Goal: Task Accomplishment & Management: Manage account settings

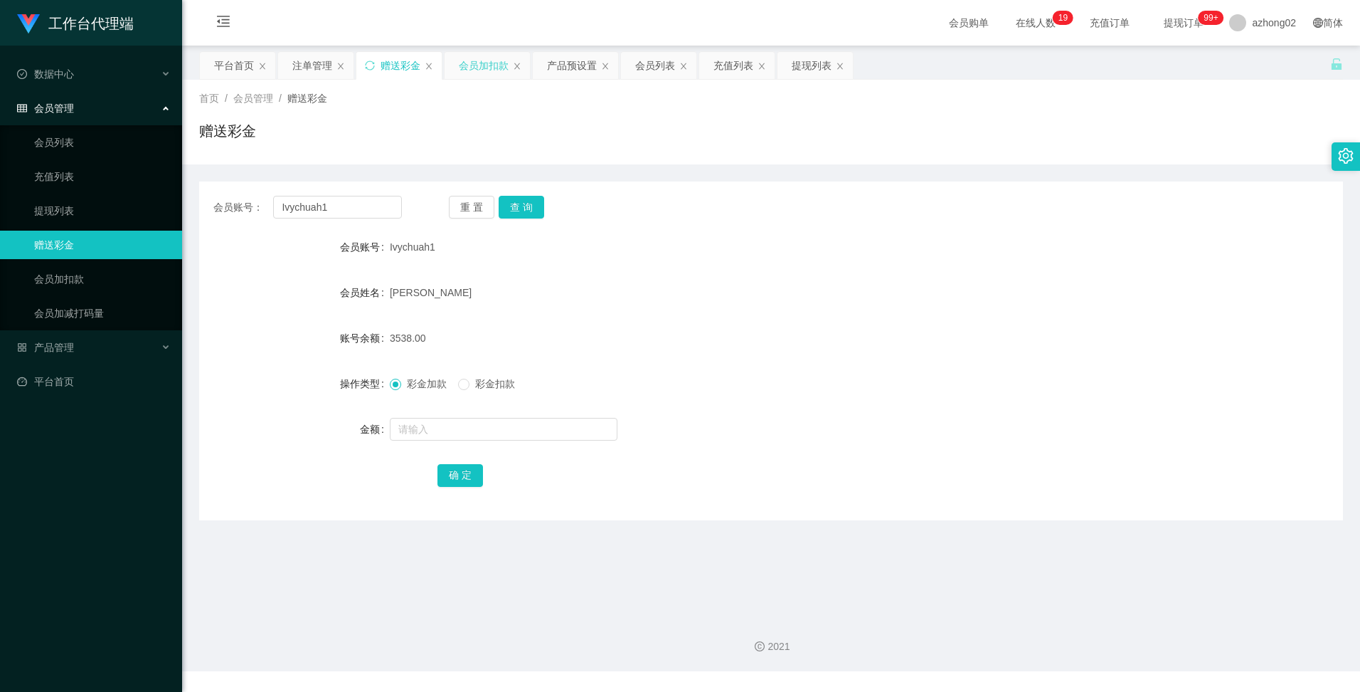
click at [490, 73] on div "会员加扣款" at bounding box center [484, 65] width 50 height 27
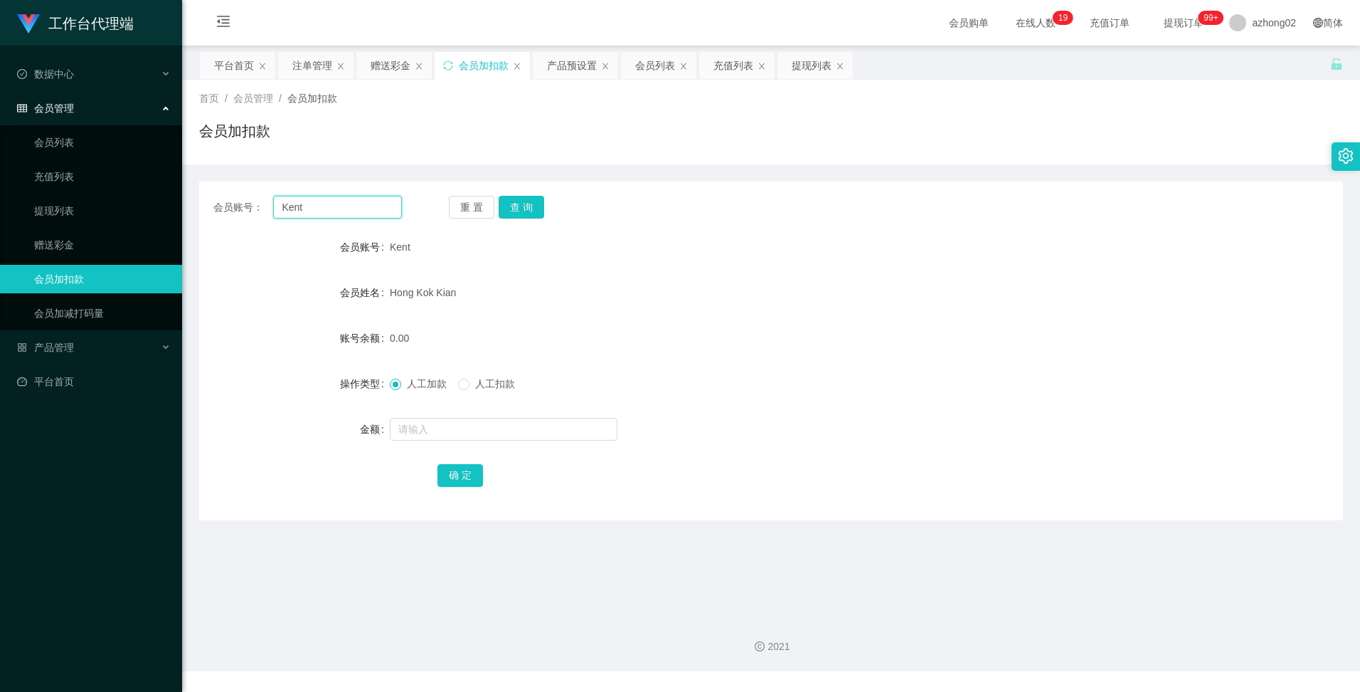
drag, startPoint x: 349, startPoint y: 213, endPoint x: 276, endPoint y: 195, distance: 75.4
click at [276, 195] on div "会员账号： [PERSON_NAME] 重 置 查 询 会员账号 Kent 会员姓名 [PERSON_NAME] 账号余额 0.00 操作类型 人工加款 人工…" at bounding box center [771, 350] width 1144 height 339
paste input "qingleeqqq"
type input "qingleeqqq"
click at [521, 203] on button "查 询" at bounding box center [522, 207] width 46 height 23
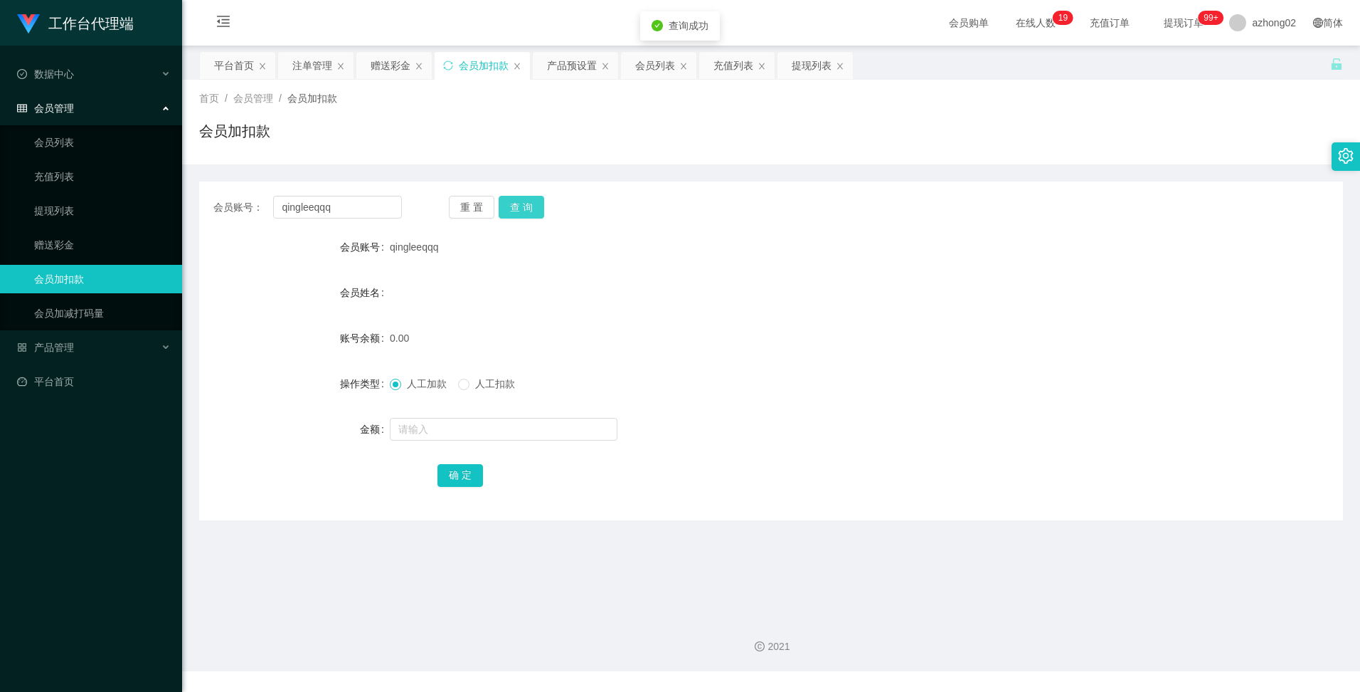
click at [521, 203] on button "查 询" at bounding box center [522, 207] width 46 height 23
click at [531, 198] on button "查 询" at bounding box center [522, 207] width 46 height 23
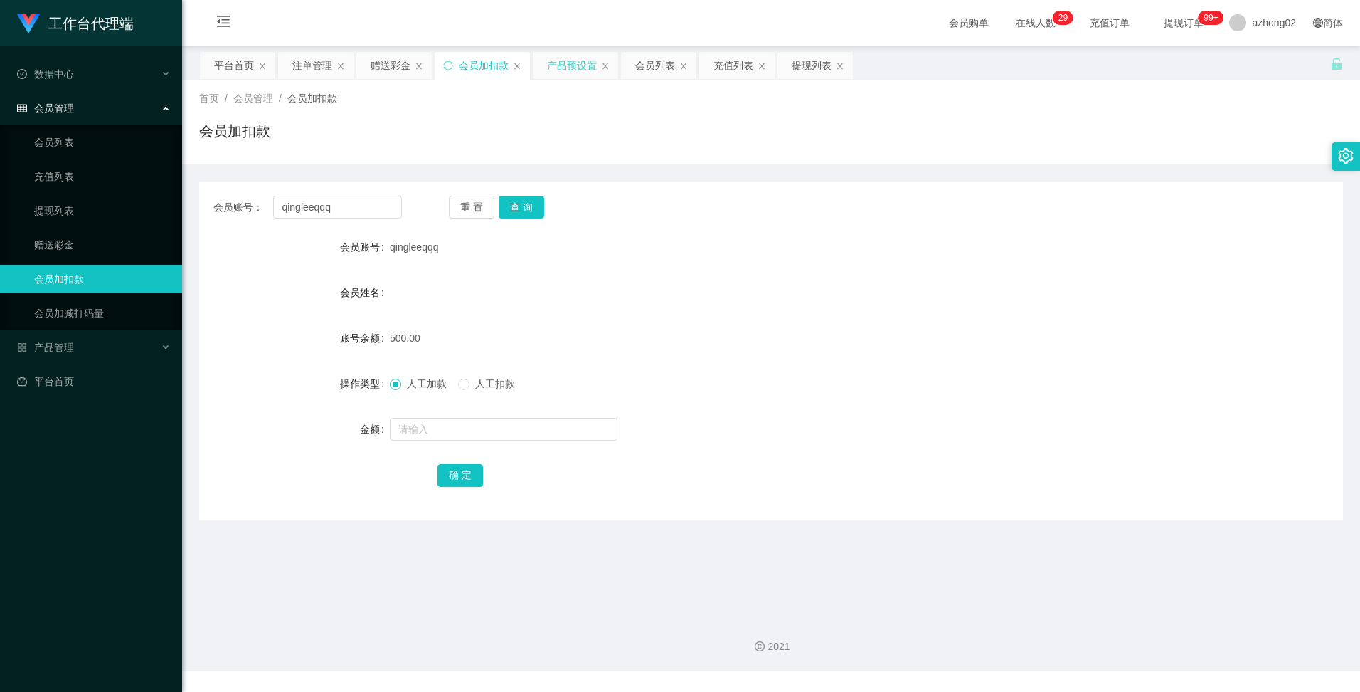
click at [568, 65] on div "产品预设置" at bounding box center [572, 65] width 50 height 27
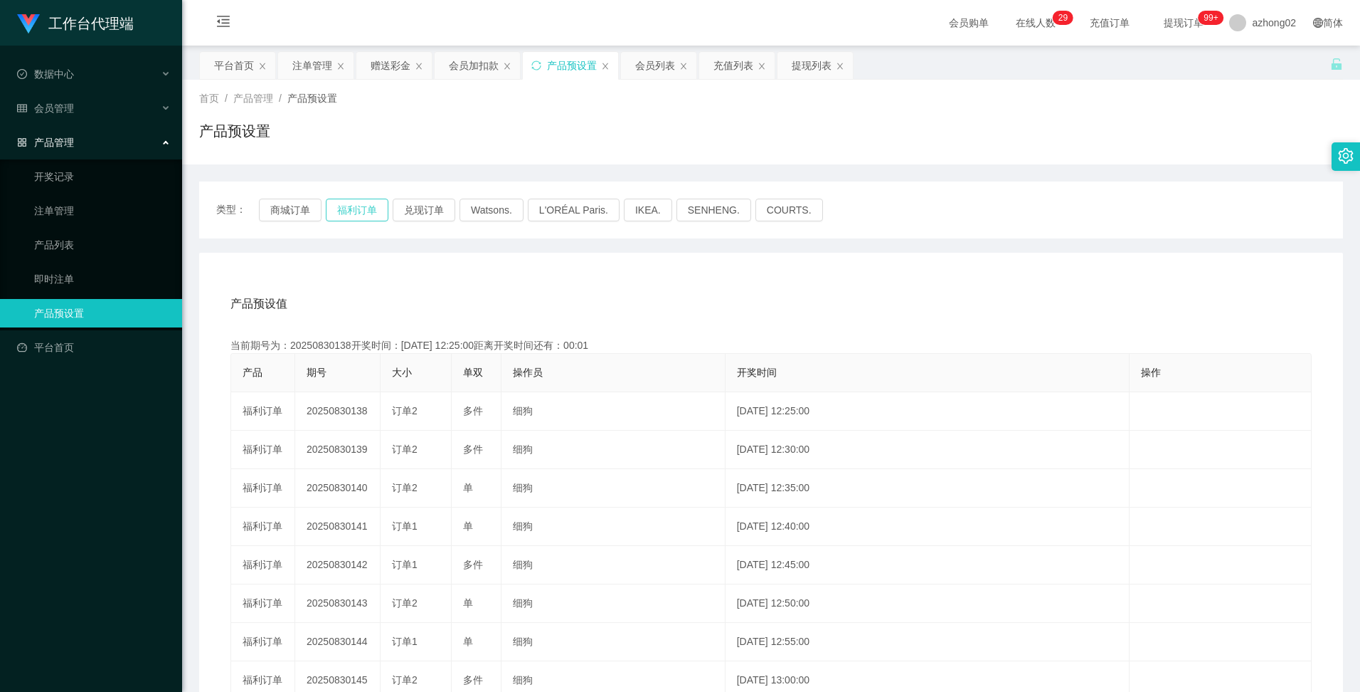
click at [359, 213] on button "福利订单" at bounding box center [357, 209] width 63 height 23
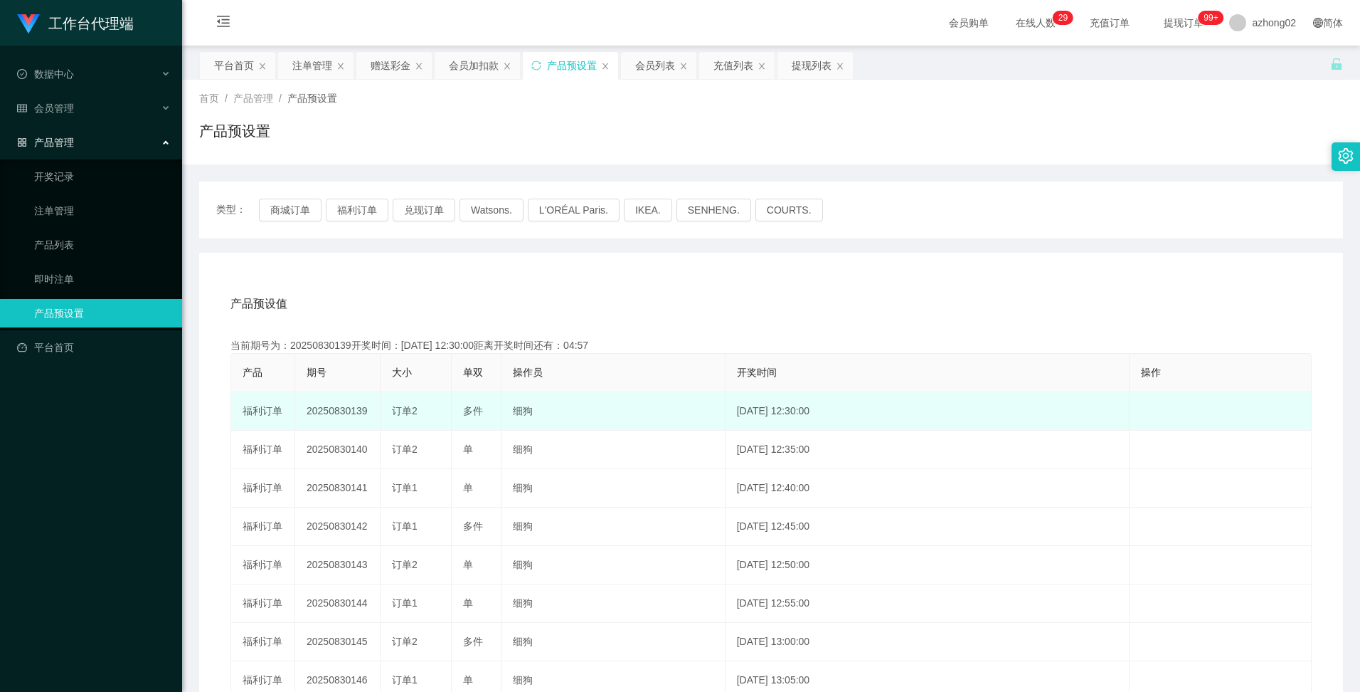
click at [324, 407] on td "20250830139" at bounding box center [337, 411] width 85 height 38
copy td "20250830139"
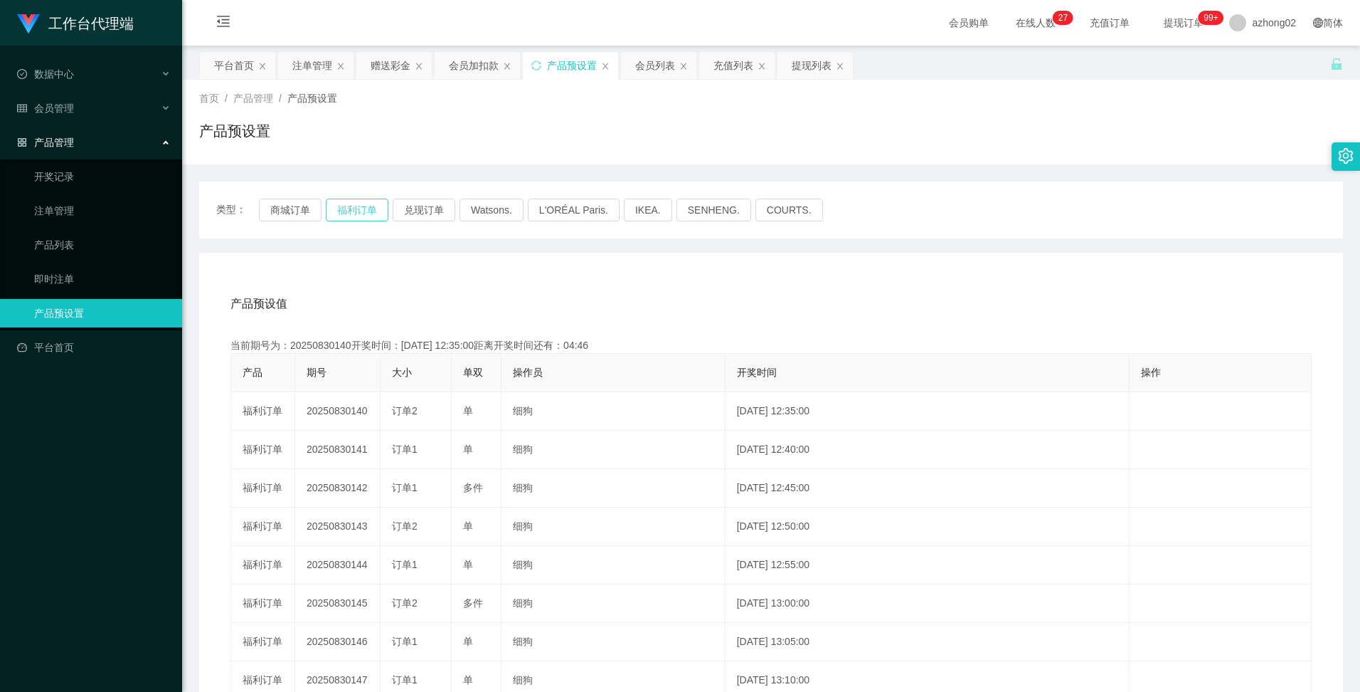
click at [351, 211] on button "福利订单" at bounding box center [357, 209] width 63 height 23
click at [406, 63] on div "赠送彩金" at bounding box center [391, 65] width 40 height 27
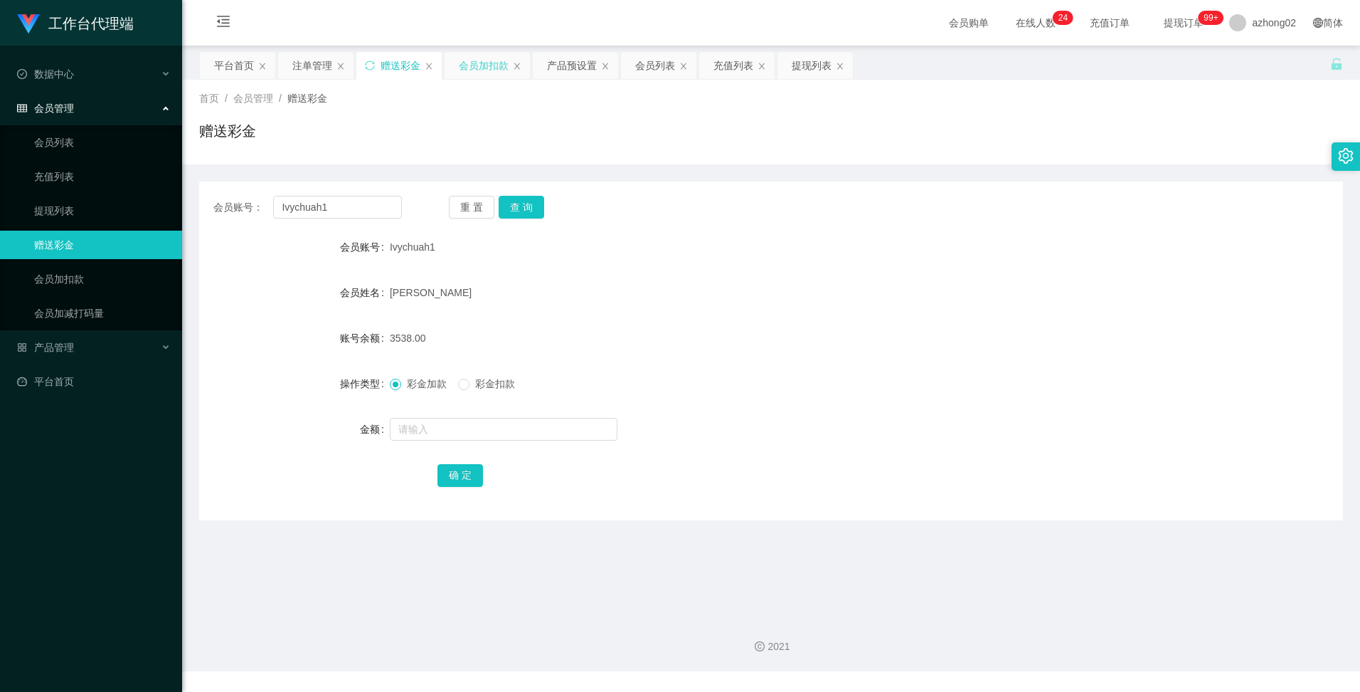
click at [493, 68] on div "会员加扣款" at bounding box center [484, 65] width 50 height 27
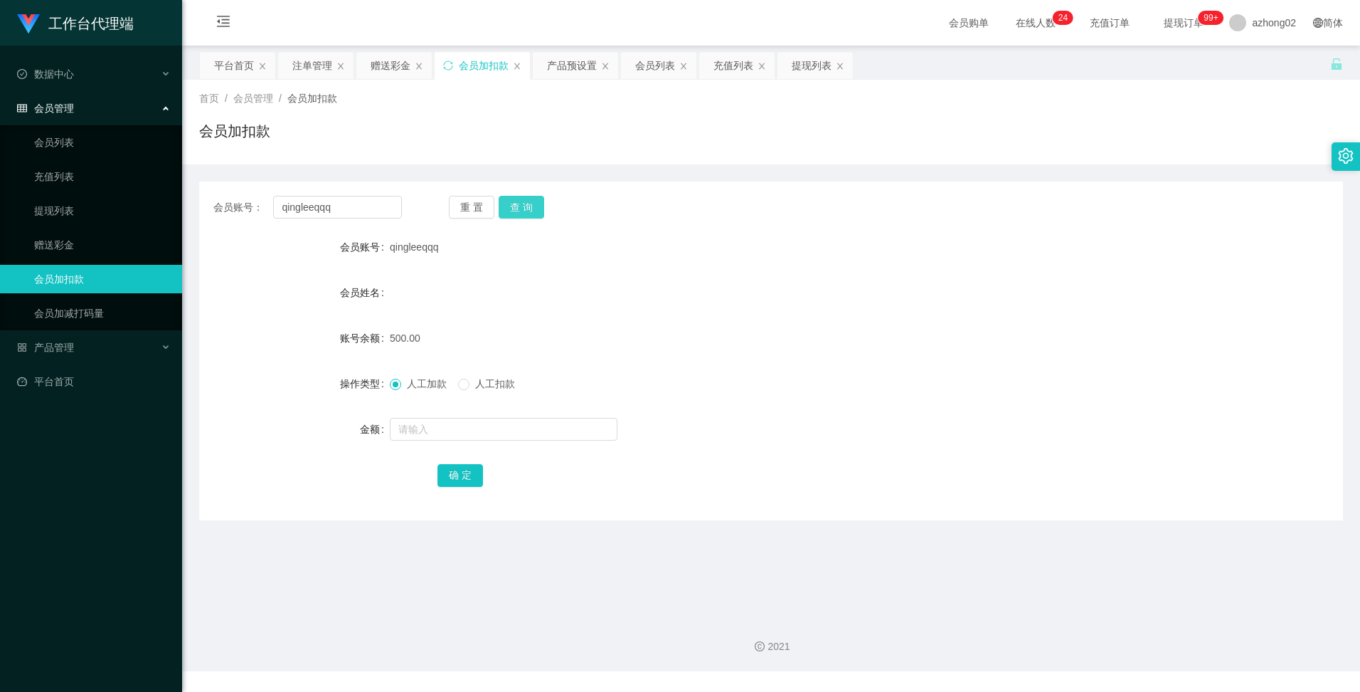
click at [514, 215] on button "查 询" at bounding box center [522, 207] width 46 height 23
